Goal: Information Seeking & Learning: Learn about a topic

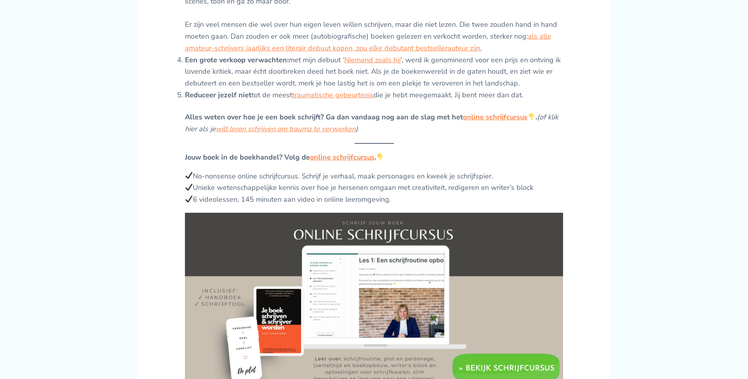
scroll to position [751, 0]
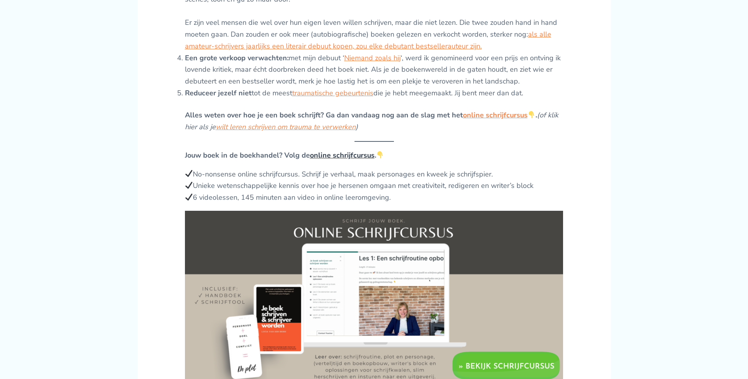
click at [367, 151] on link "online schrijfcursus" at bounding box center [342, 155] width 65 height 9
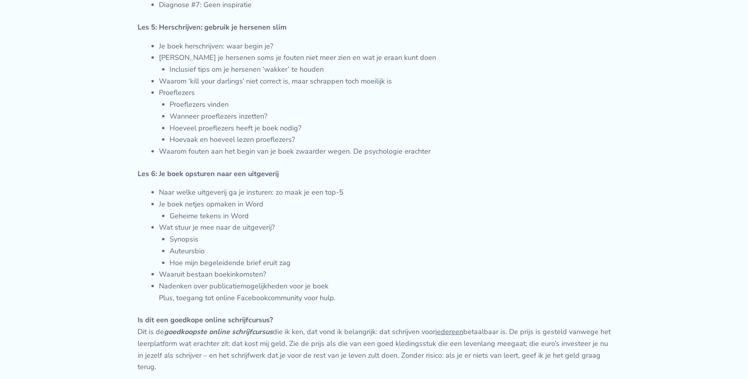
scroll to position [1610, 0]
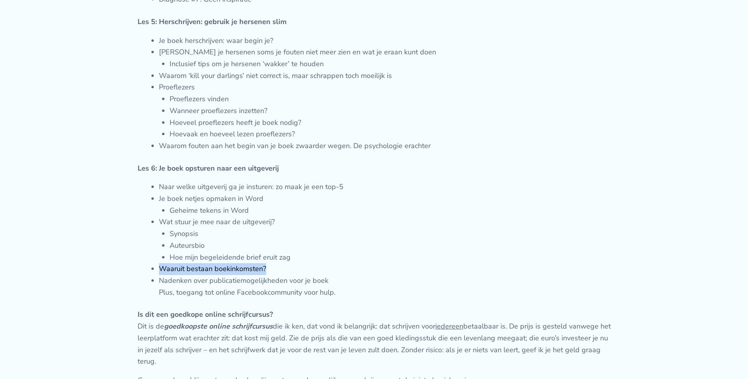
drag, startPoint x: 746, startPoint y: 260, endPoint x: 751, endPoint y: 270, distance: 11.5
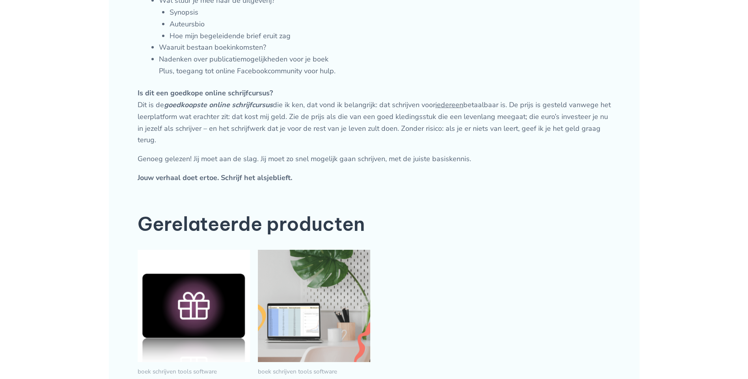
scroll to position [0, 0]
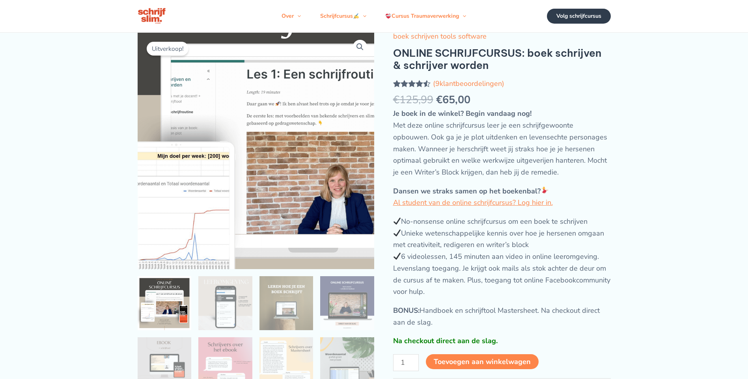
click at [184, 156] on img at bounding box center [313, 147] width 426 height 426
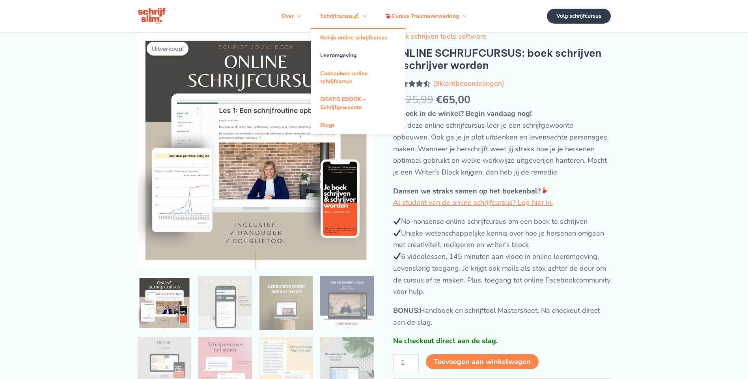
click at [340, 53] on link "Leeromgeving" at bounding box center [358, 55] width 95 height 18
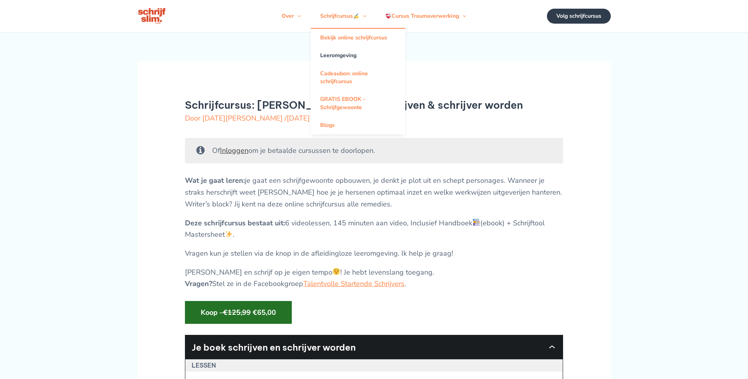
click at [352, 57] on link "Leeromgeving" at bounding box center [358, 55] width 95 height 18
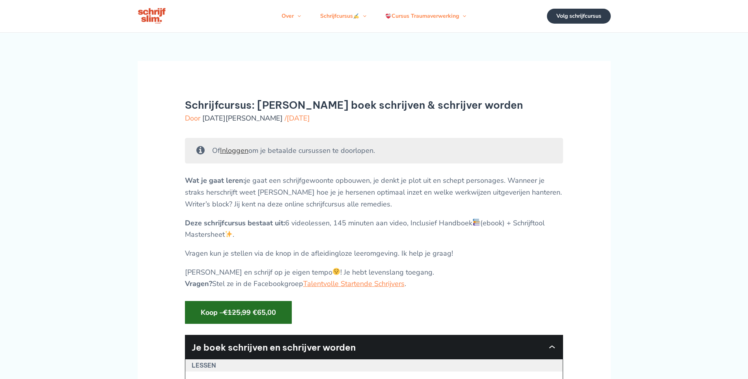
click at [242, 119] on span "Lucia Cardoso" at bounding box center [242, 117] width 80 height 9
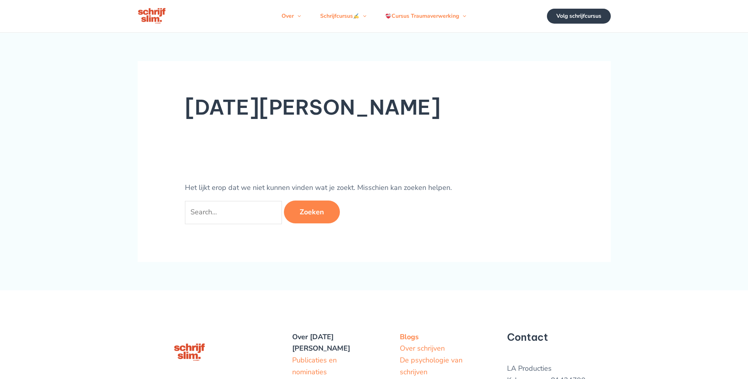
click at [346, 337] on strong "Over [DATE][PERSON_NAME]" at bounding box center [321, 342] width 58 height 21
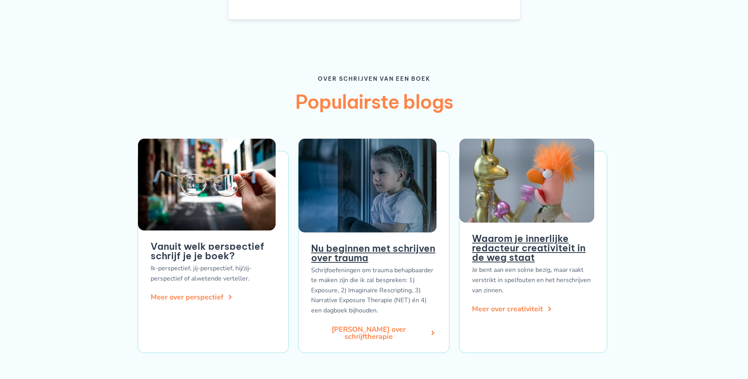
scroll to position [996, 0]
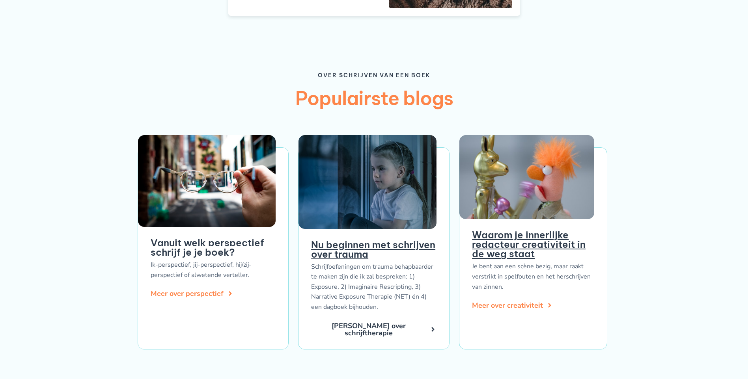
click at [391, 325] on span "Meer over schrijftherapie" at bounding box center [368, 329] width 115 height 14
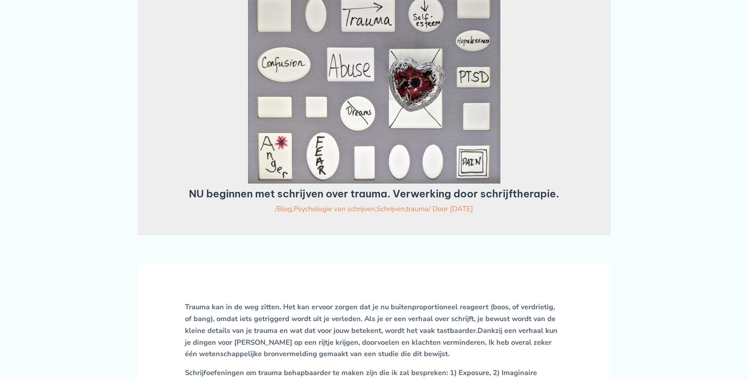
scroll to position [61, 0]
